Goal: Information Seeking & Learning: Learn about a topic

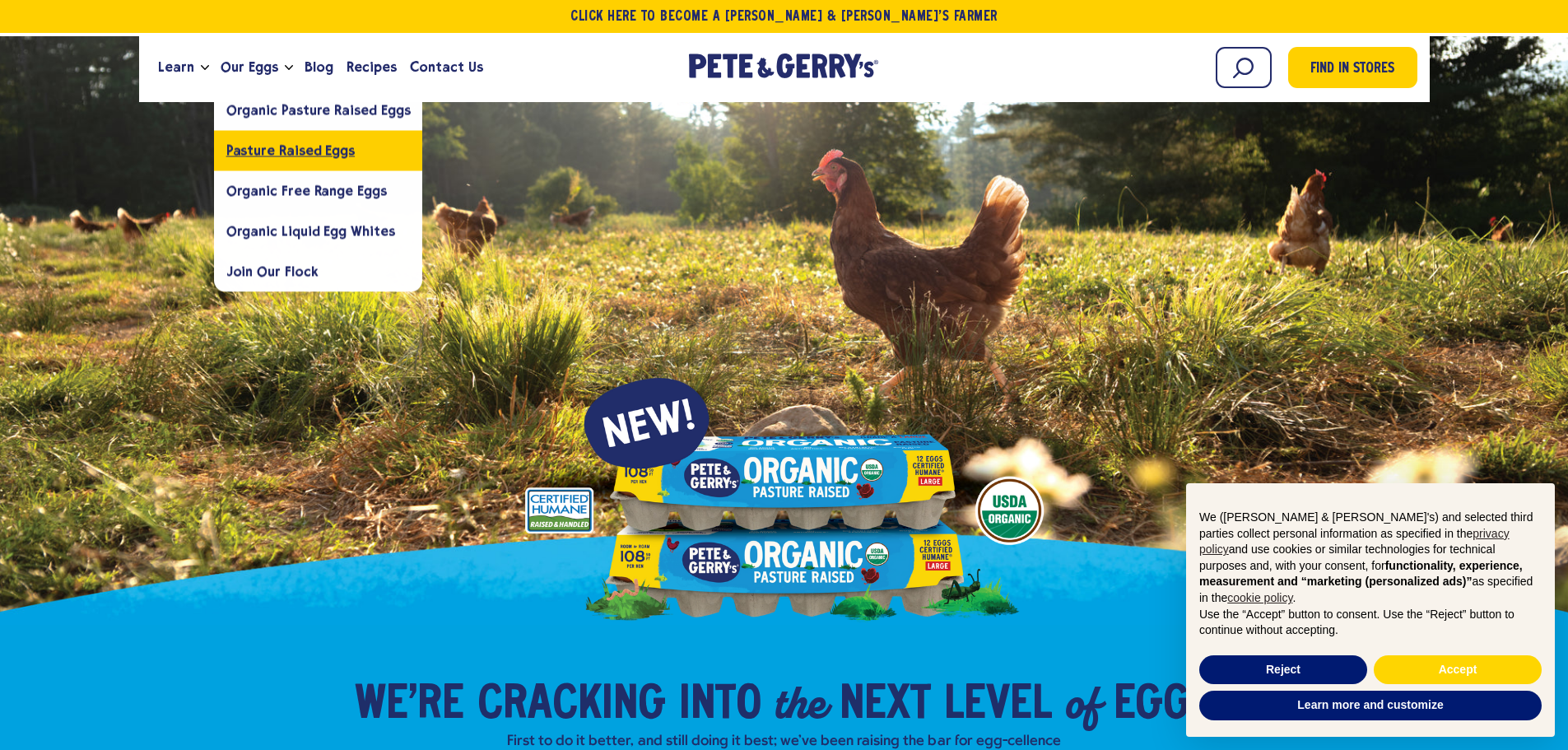
click at [259, 143] on span "Pasture Raised Eggs" at bounding box center [290, 150] width 128 height 16
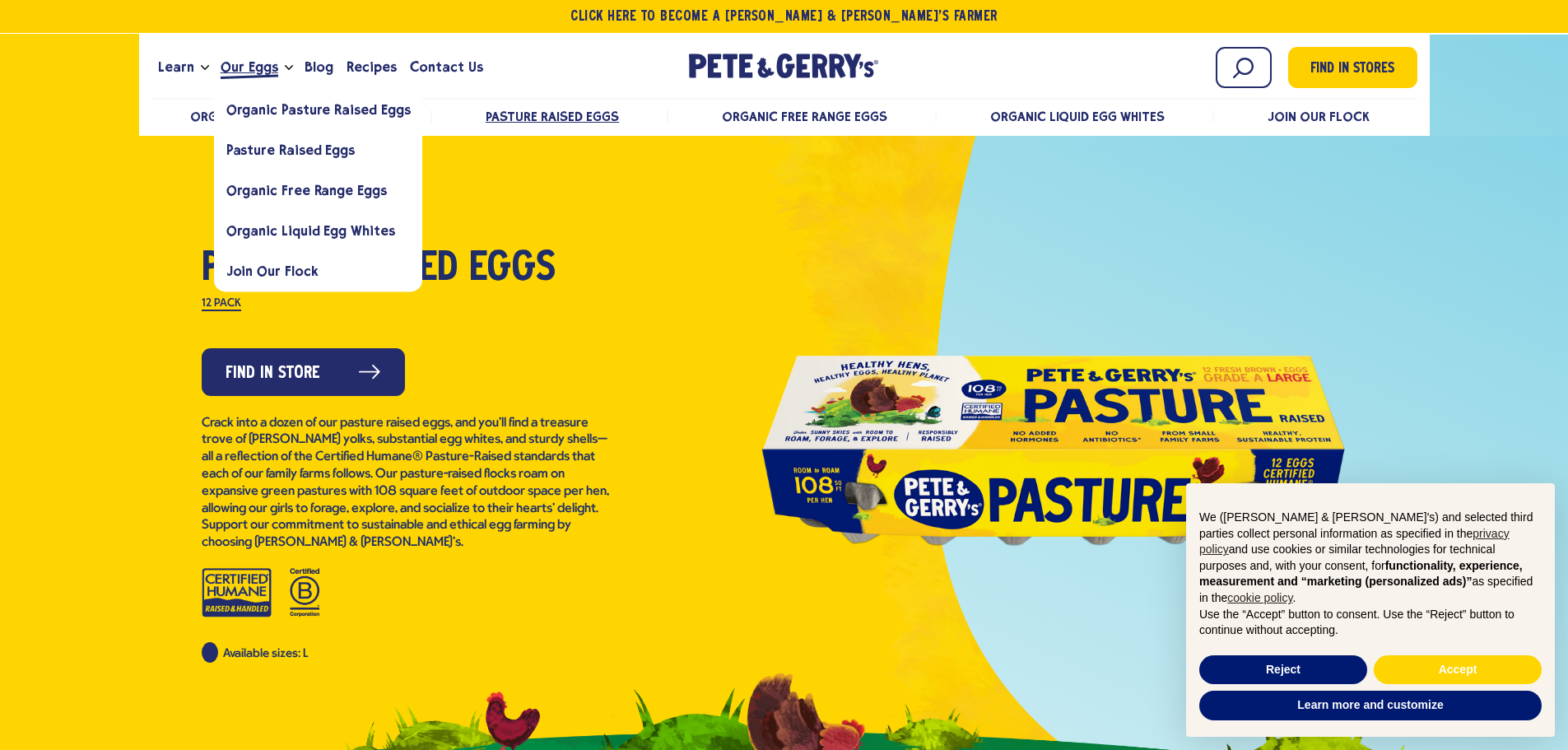
click at [259, 61] on span "Our Eggs" at bounding box center [249, 67] width 57 height 21
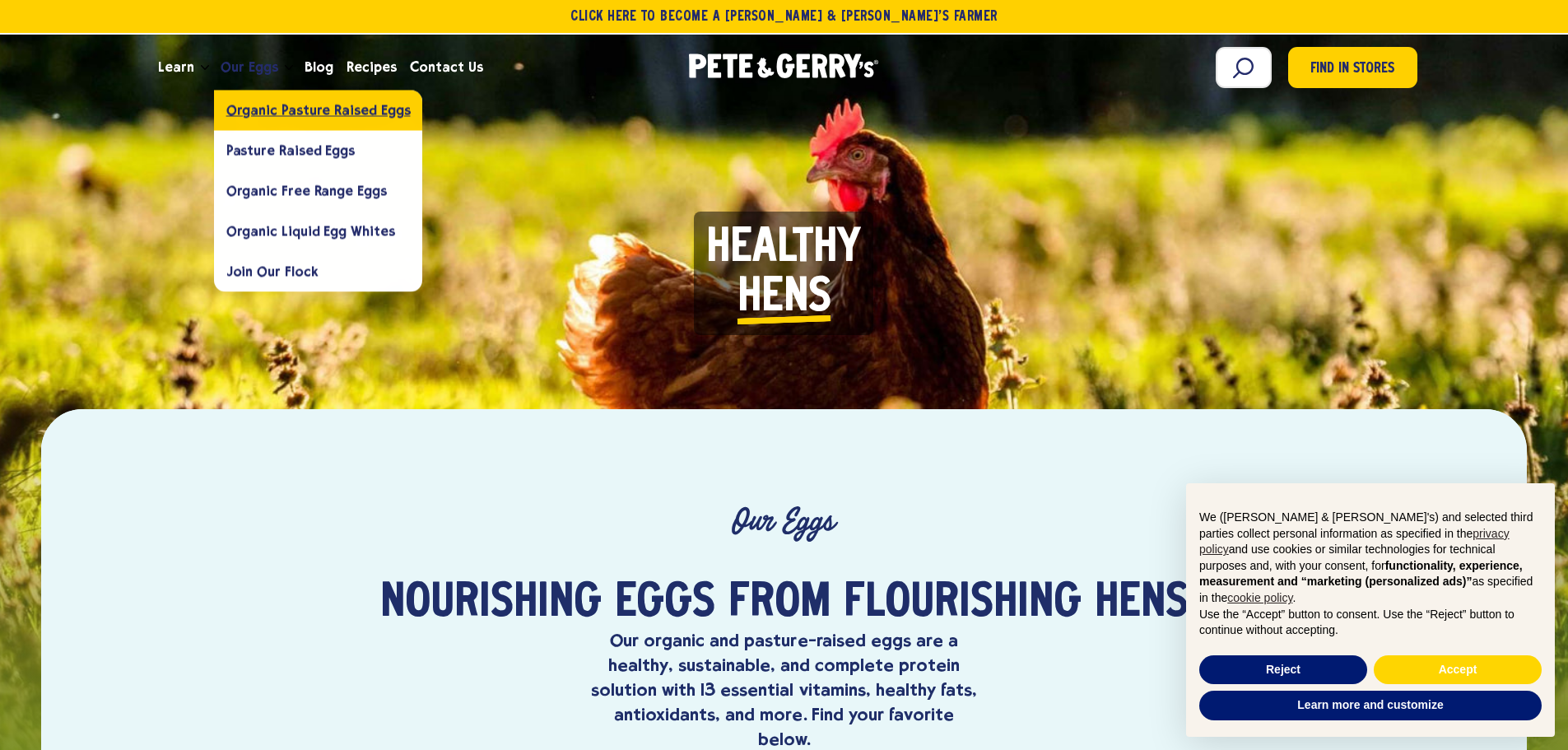
click at [293, 113] on span "Organic Pasture Raised Eggs" at bounding box center [318, 110] width 185 height 16
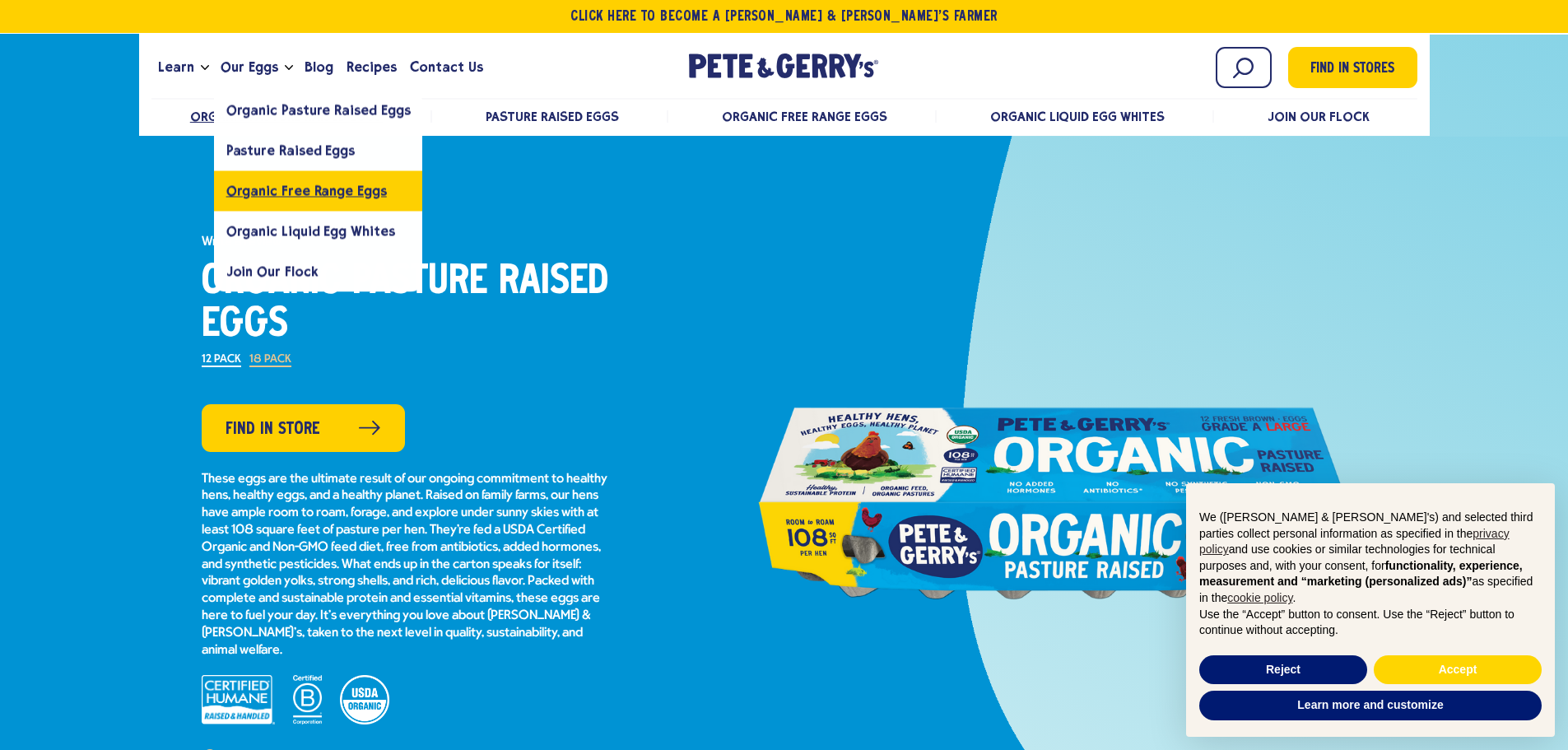
click at [283, 191] on span "Organic Free Range Eggs" at bounding box center [306, 190] width 160 height 16
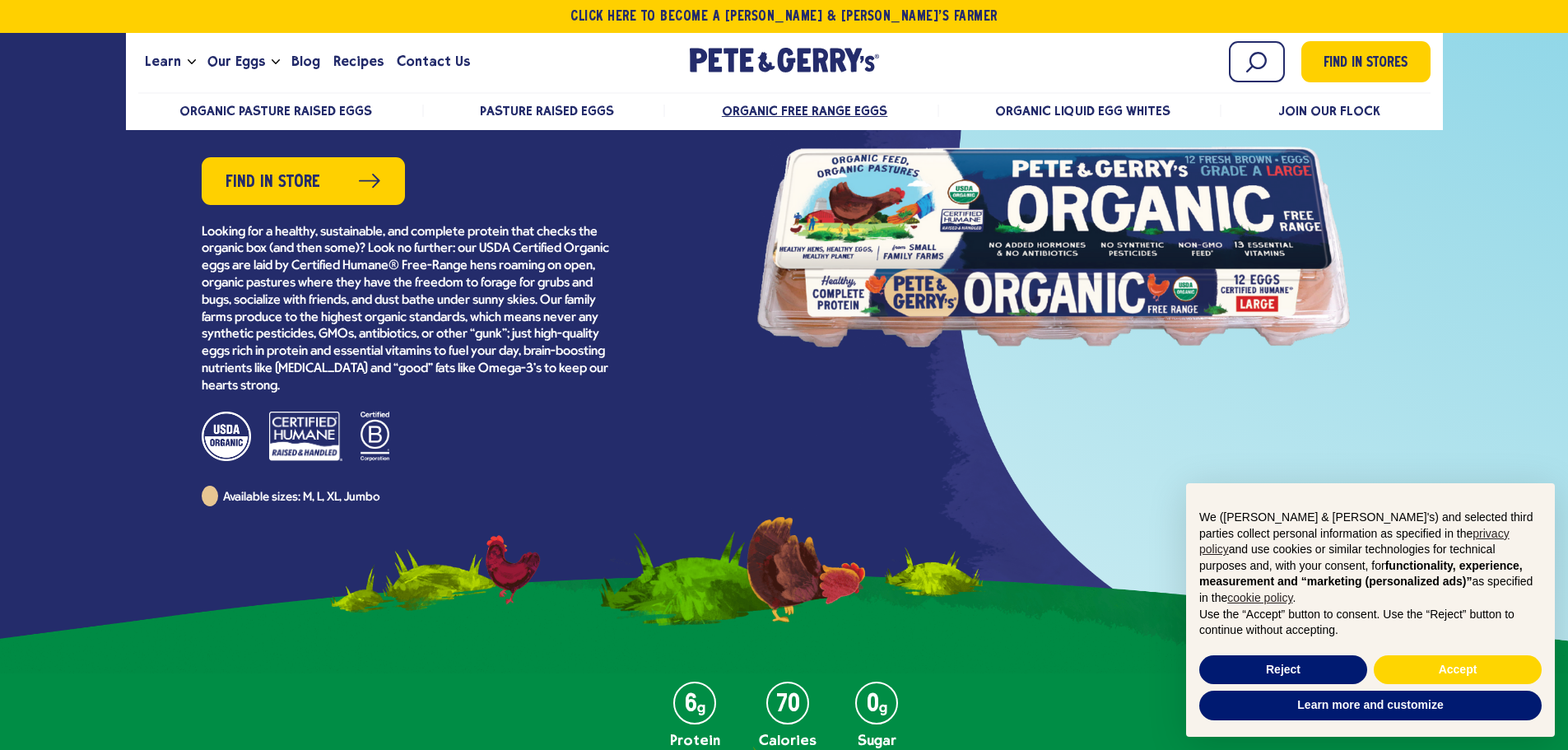
scroll to position [165, 0]
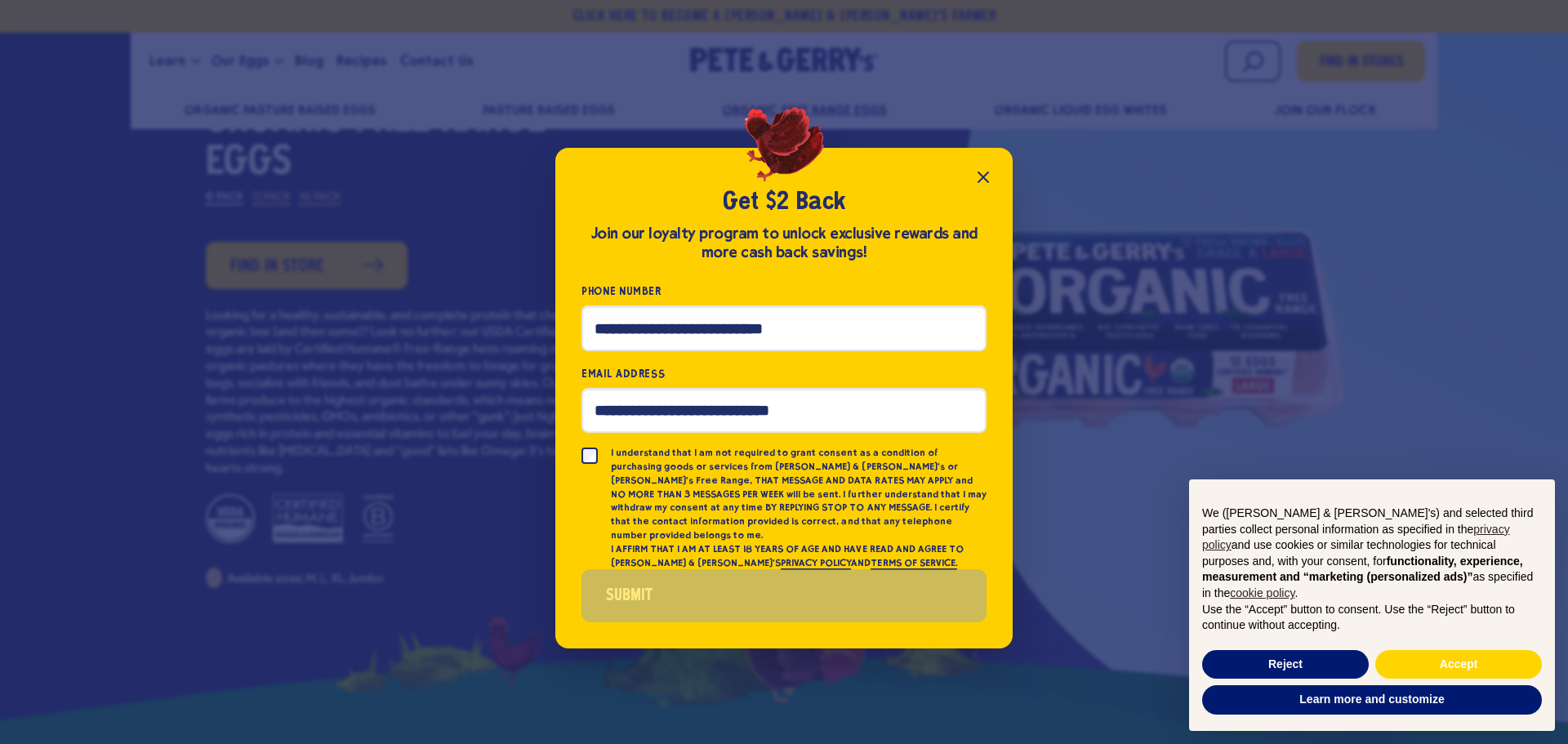
click at [971, 185] on button "Close popup" at bounding box center [983, 177] width 33 height 33
